Goal: Check status

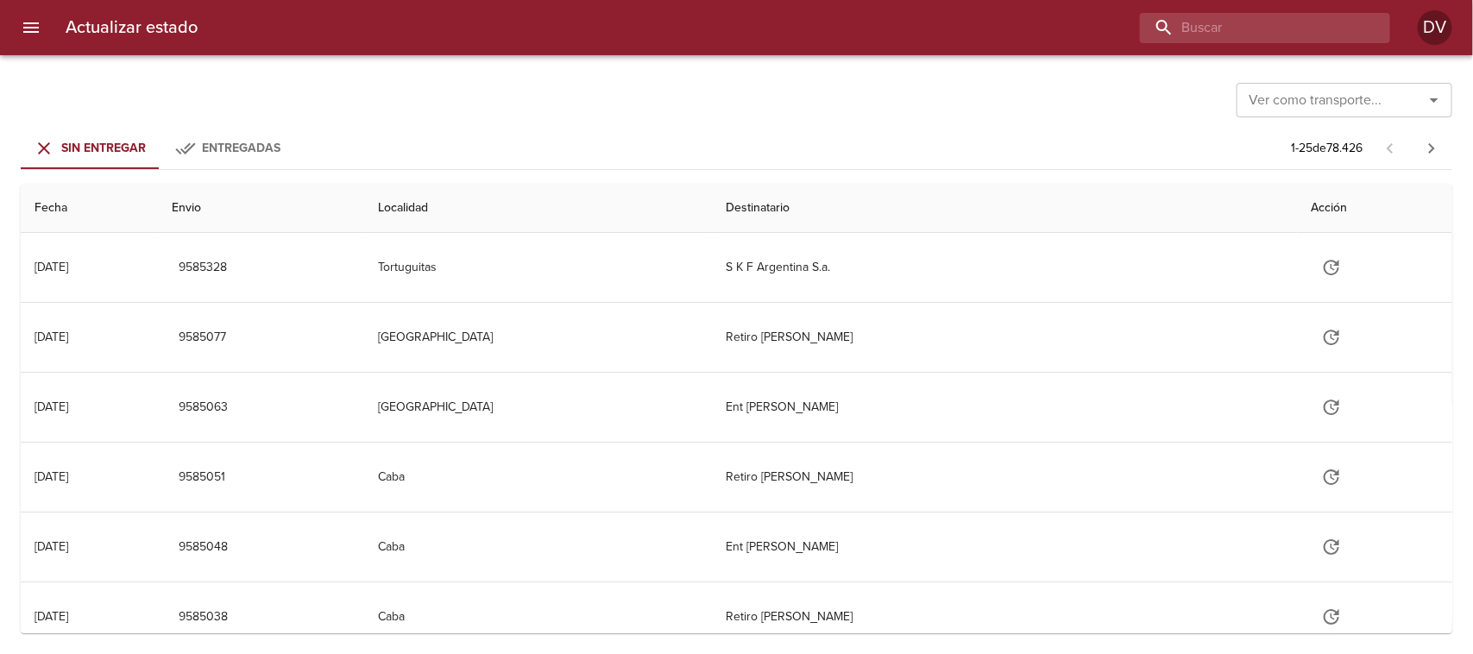
click at [1275, 22] on input "buscar" at bounding box center [1250, 28] width 221 height 30
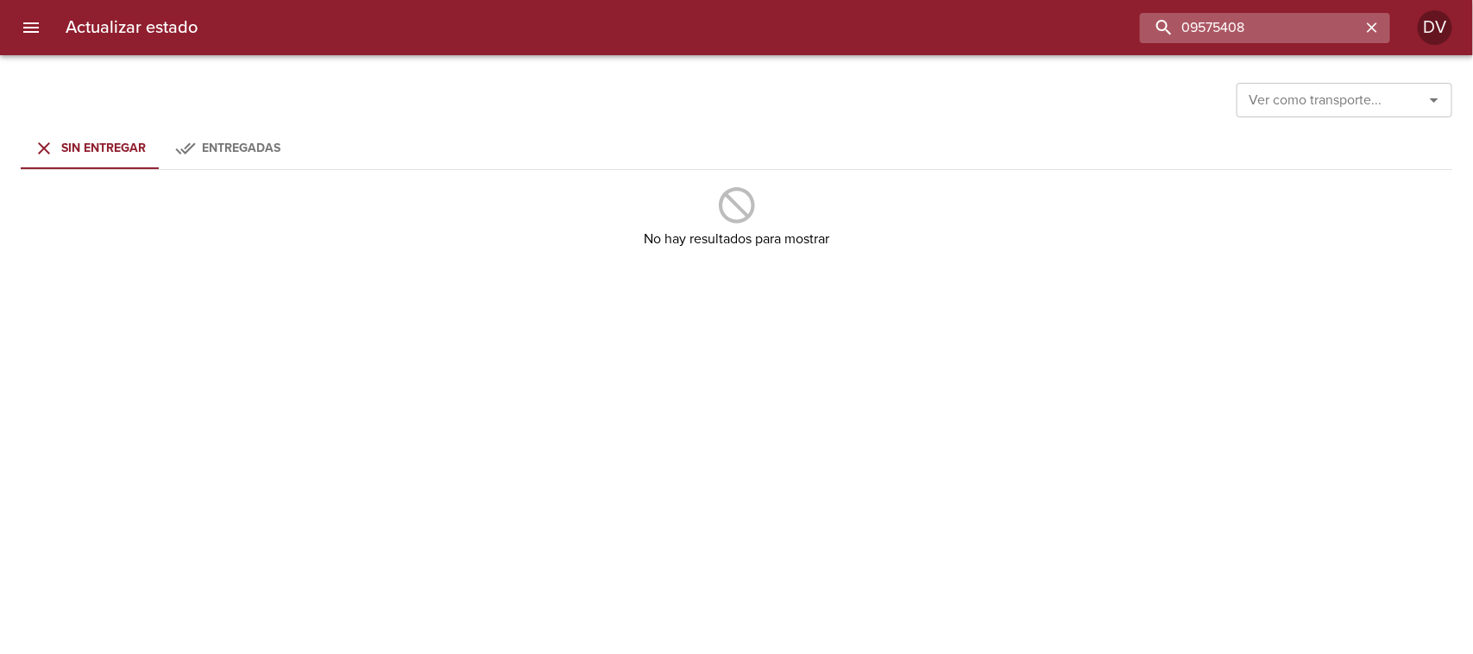
click at [1196, 22] on input "09575408" at bounding box center [1250, 28] width 221 height 30
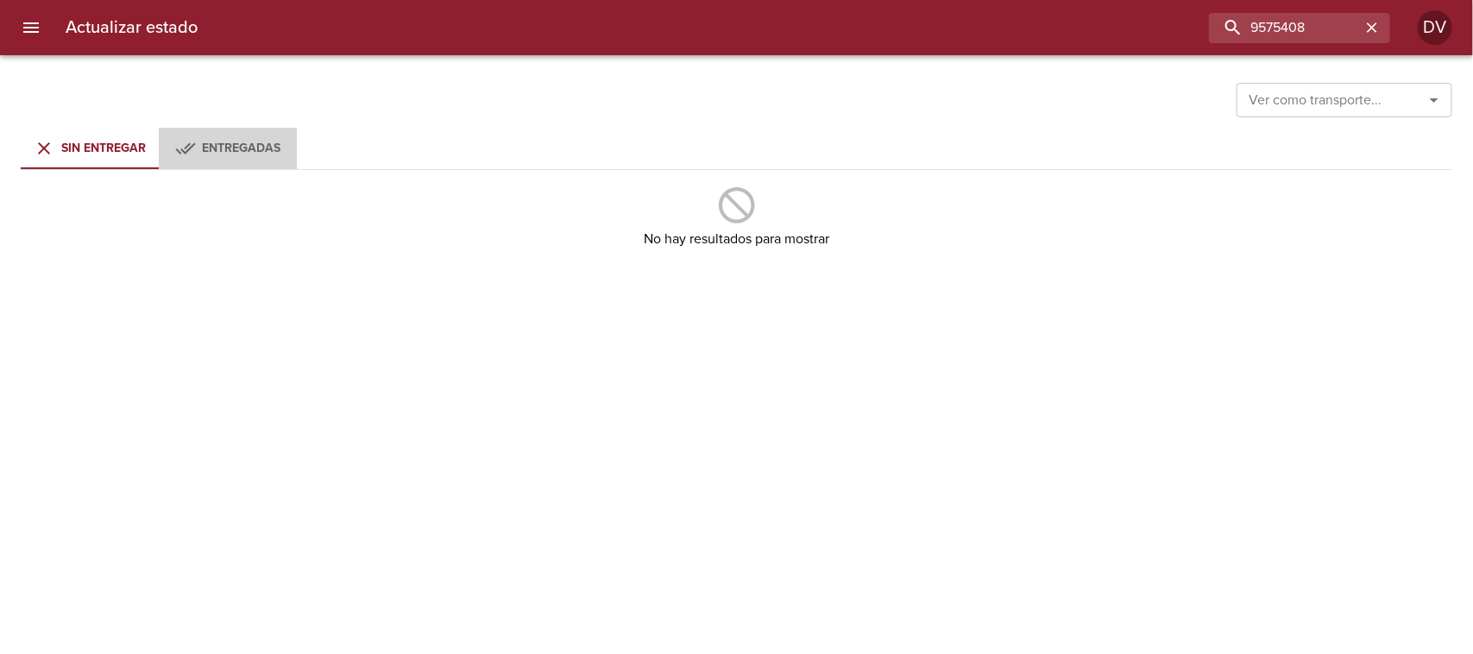
click at [234, 151] on span "Entregadas" at bounding box center [242, 148] width 79 height 15
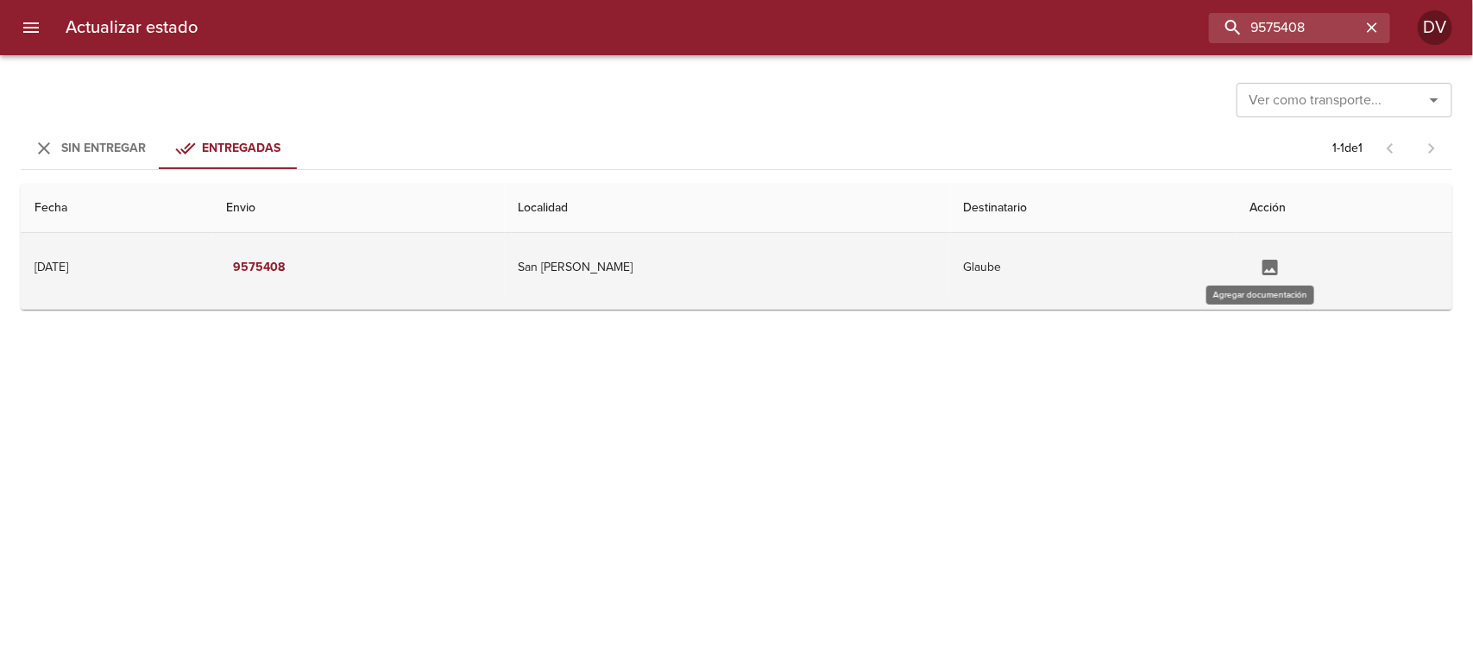
click at [1261, 270] on icon "Tabla de envíos del cliente" at bounding box center [1270, 267] width 21 height 21
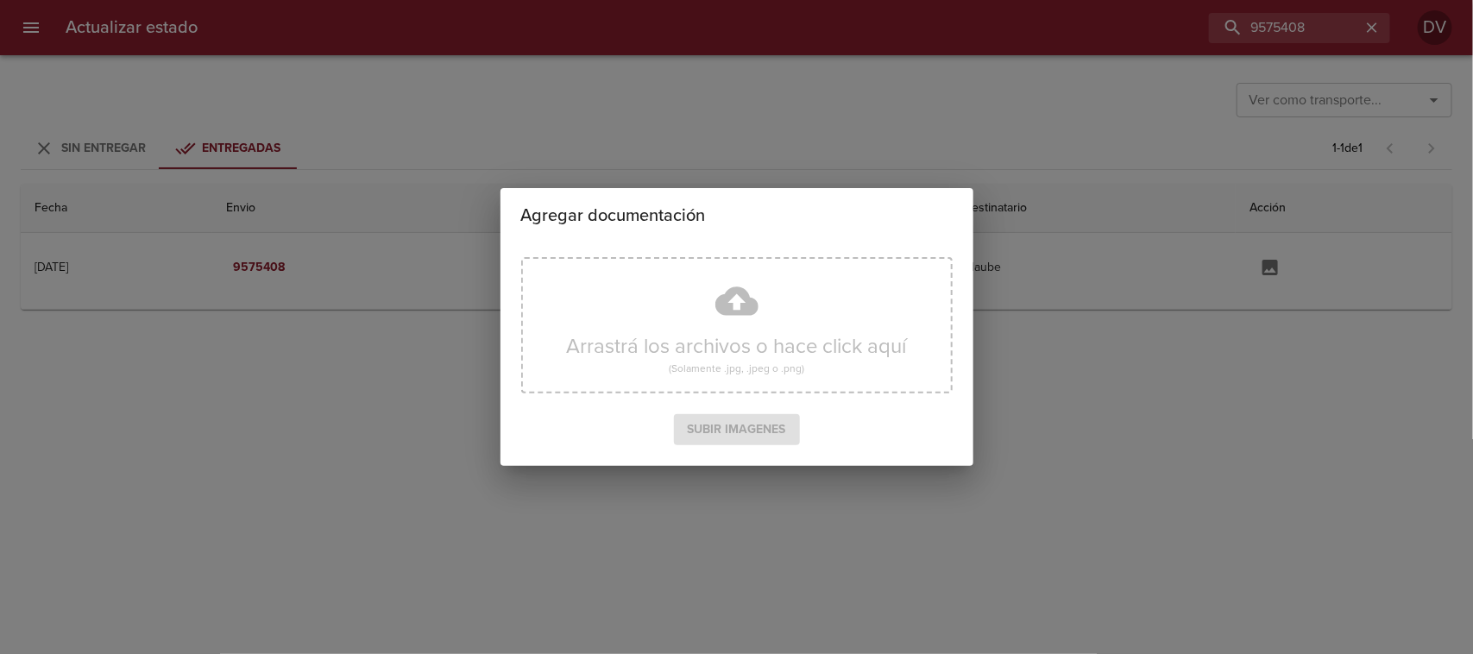
click at [1110, 389] on div "Agregar documentación Arrastrá los archivos o hace click aquí (Solamente .jpg, …" at bounding box center [736, 327] width 1473 height 654
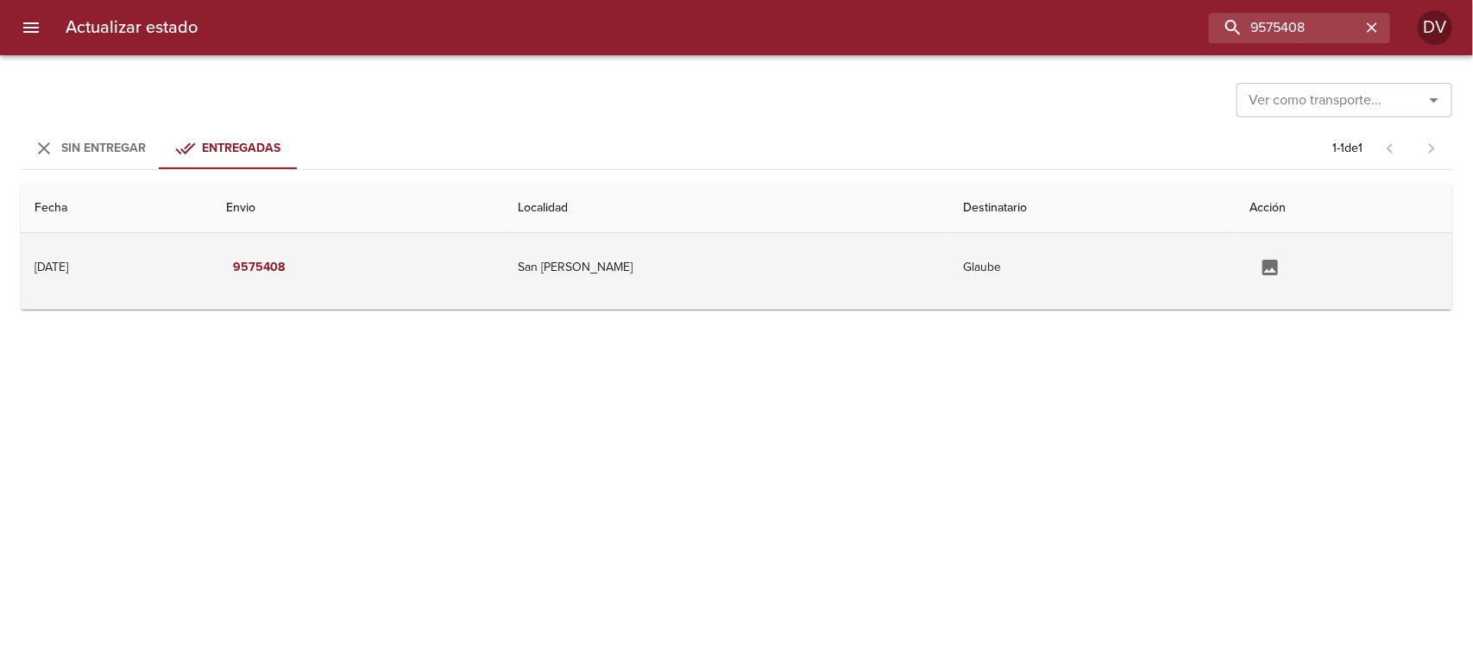
click at [756, 264] on td "San [PERSON_NAME]" at bounding box center [727, 267] width 445 height 69
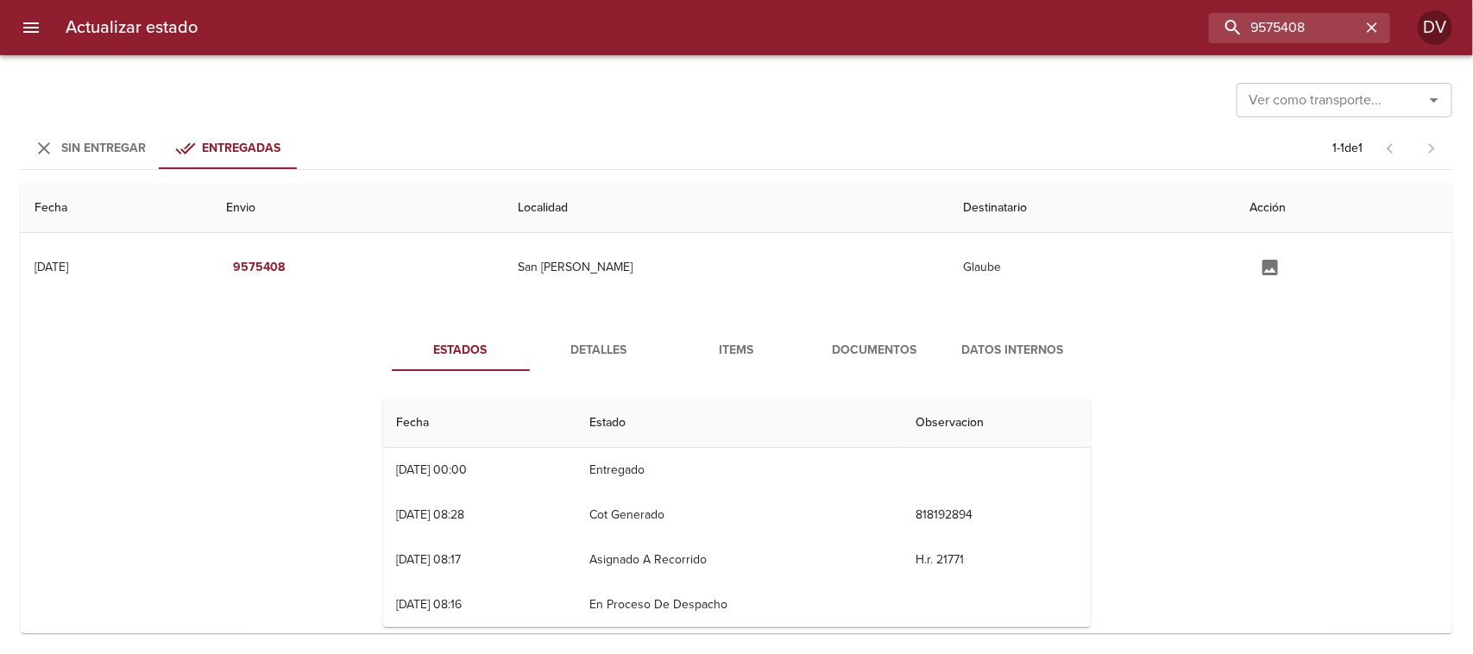
click at [887, 343] on span "Documentos" at bounding box center [874, 351] width 117 height 22
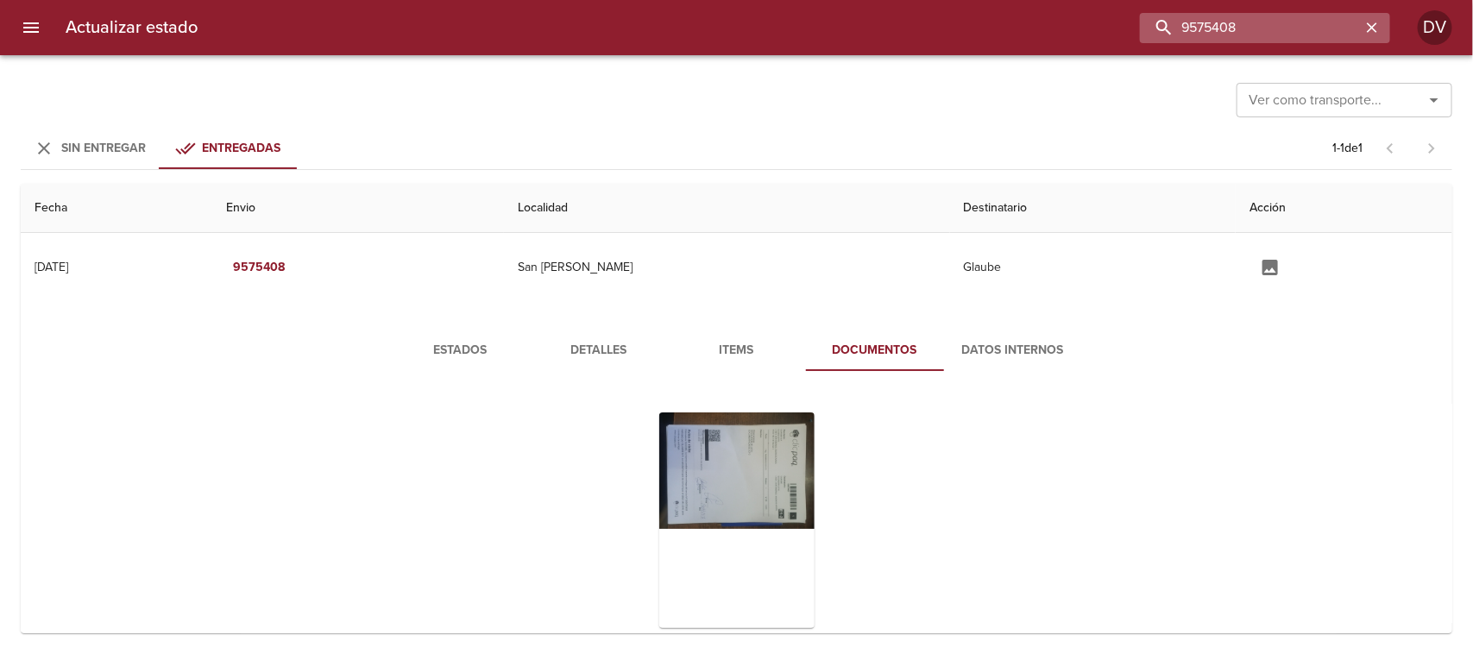
click at [1312, 35] on input "9575408" at bounding box center [1250, 28] width 221 height 30
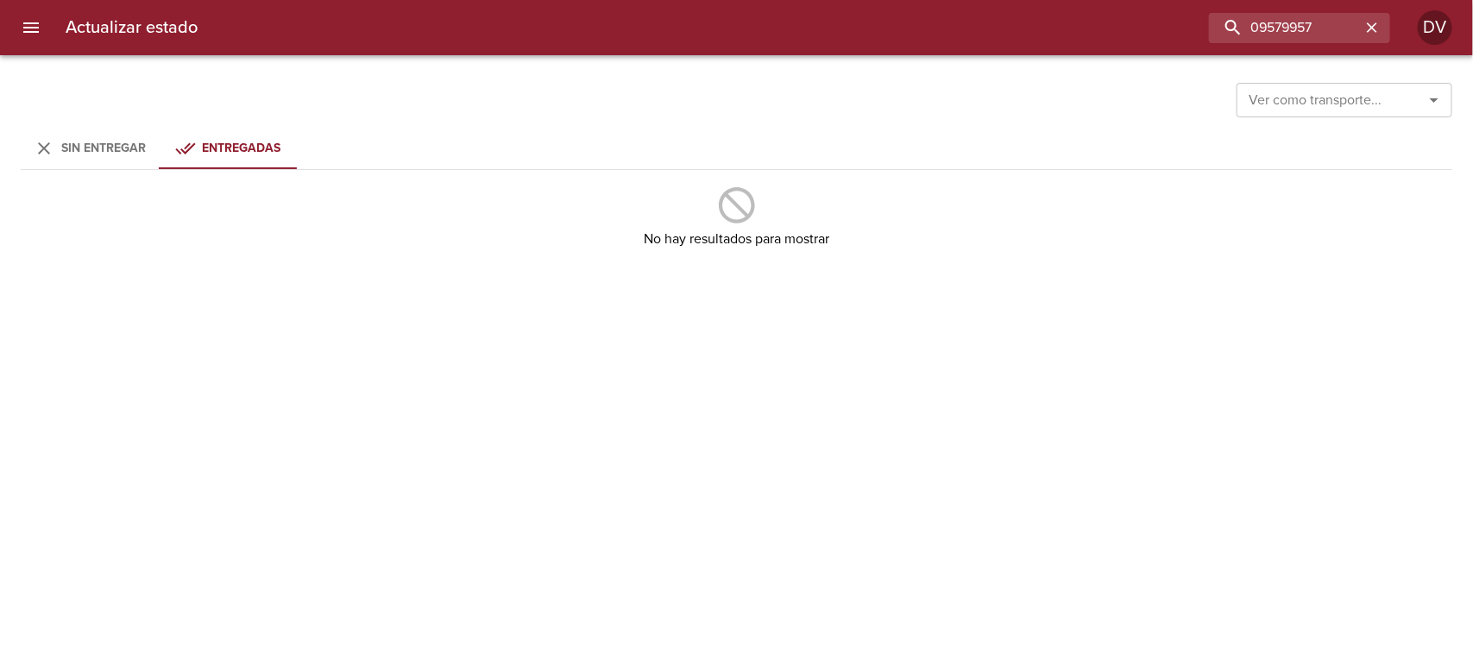
click at [100, 144] on span "Sin Entregar" at bounding box center [103, 148] width 85 height 15
click at [212, 151] on span "Entregadas" at bounding box center [242, 148] width 79 height 15
click at [1264, 26] on input "09579957" at bounding box center [1250, 28] width 221 height 30
type input "9579957"
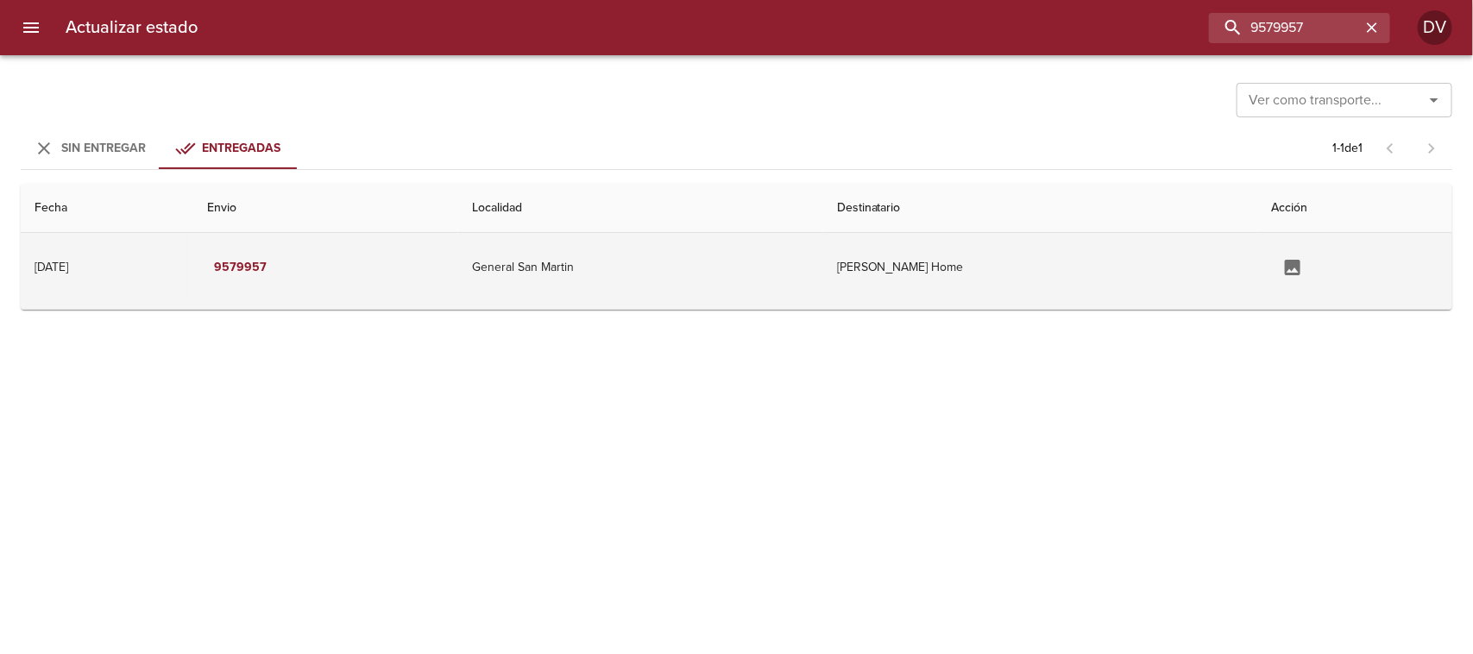
click at [973, 256] on td "[PERSON_NAME] Home" at bounding box center [1040, 267] width 435 height 69
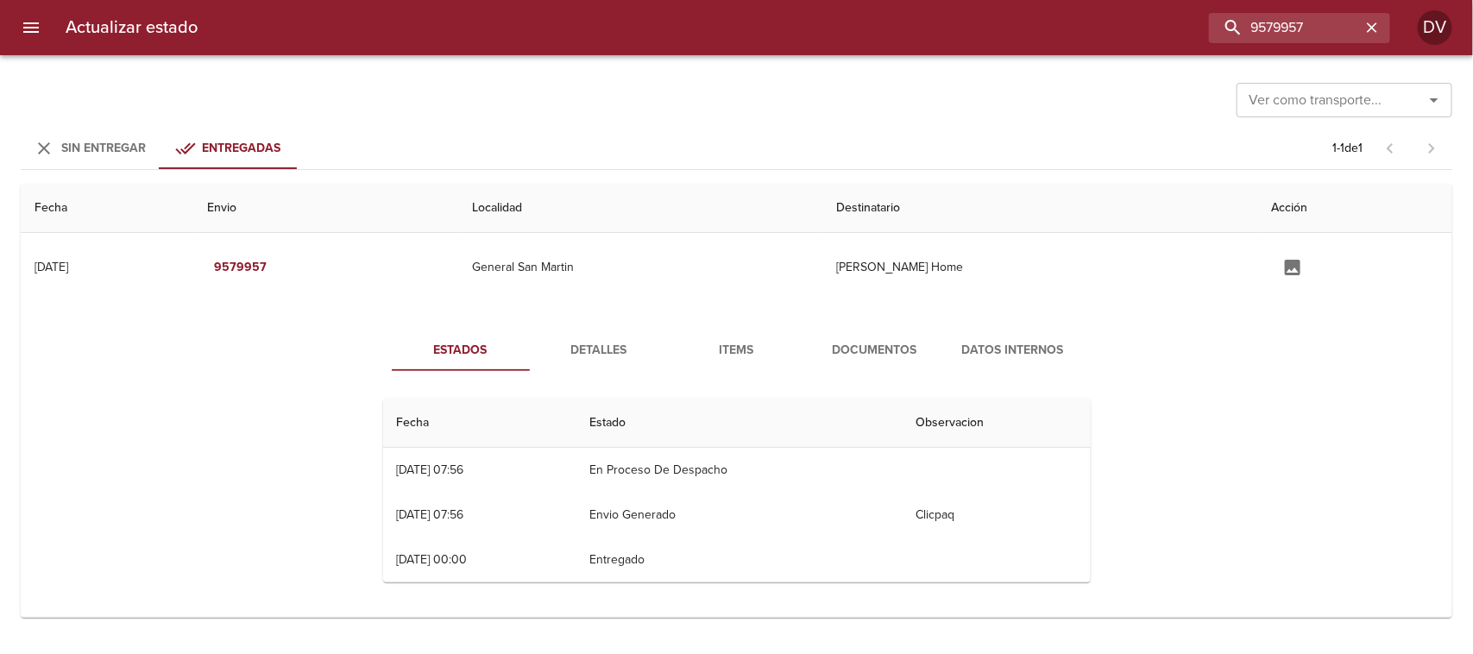
click at [883, 355] on span "Documentos" at bounding box center [874, 351] width 117 height 22
